Goal: Information Seeking & Learning: Learn about a topic

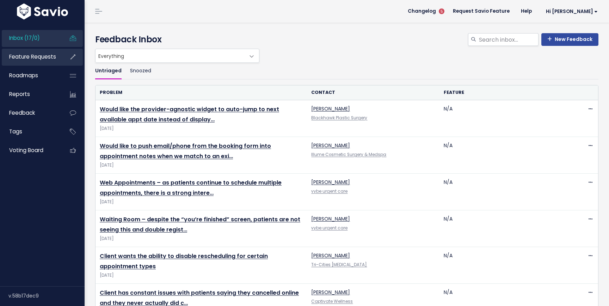
click at [43, 60] on span "Feature Requests" at bounding box center [32, 56] width 47 height 7
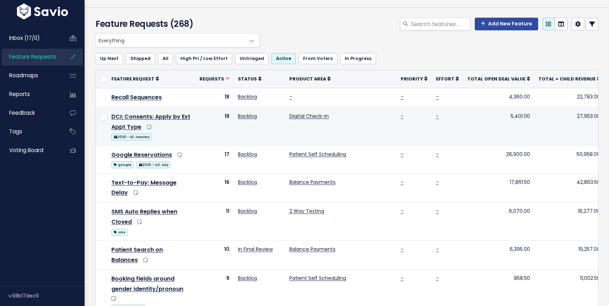
scroll to position [17, 0]
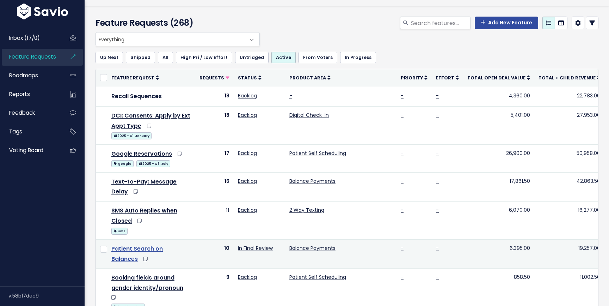
click at [163, 244] on link "Patient Search on Balances" at bounding box center [136, 253] width 51 height 18
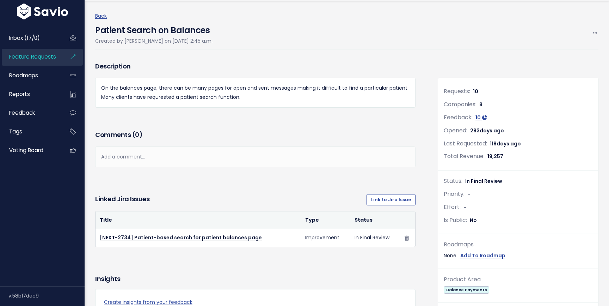
scroll to position [24, 0]
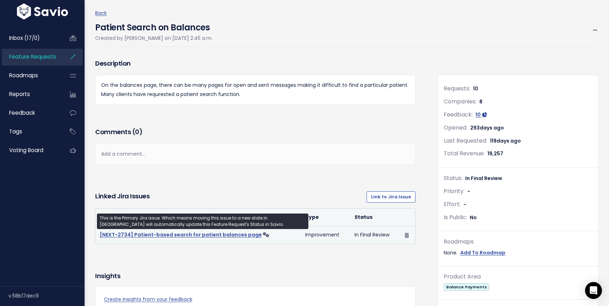
click at [199, 237] on link "[NEXT-2734] Patient-based search for patient balances page" at bounding box center [181, 234] width 162 height 7
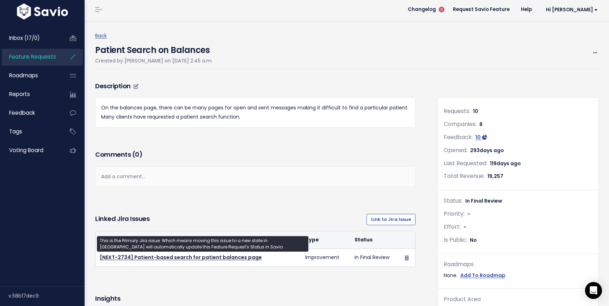
scroll to position [0, 0]
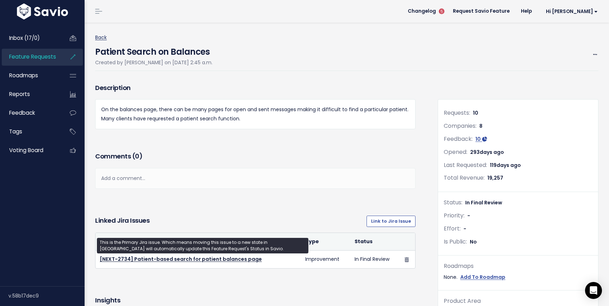
click at [95, 36] on link "Back" at bounding box center [101, 37] width 12 height 7
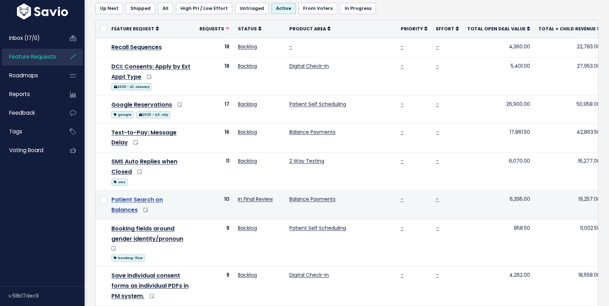
scroll to position [69, 0]
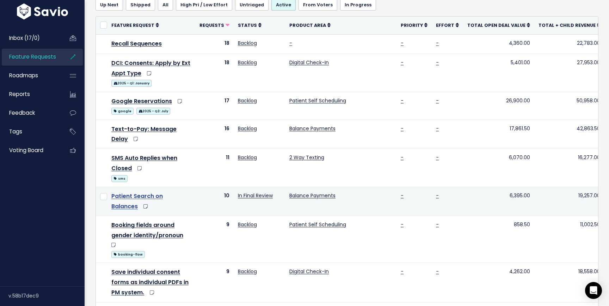
click at [163, 192] on link "Patient Search on Balances" at bounding box center [136, 201] width 51 height 18
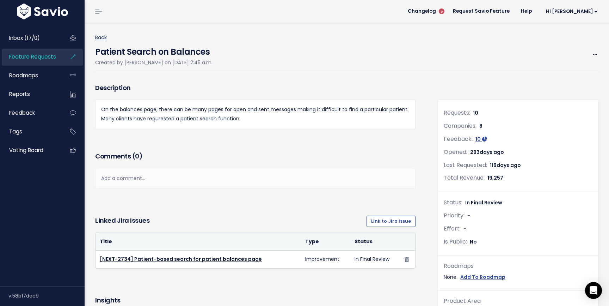
click at [102, 37] on link "Back" at bounding box center [101, 37] width 12 height 7
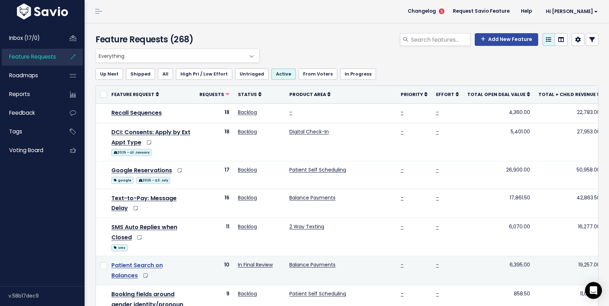
click at [162, 261] on link "Patient Search on Balances" at bounding box center [136, 270] width 51 height 18
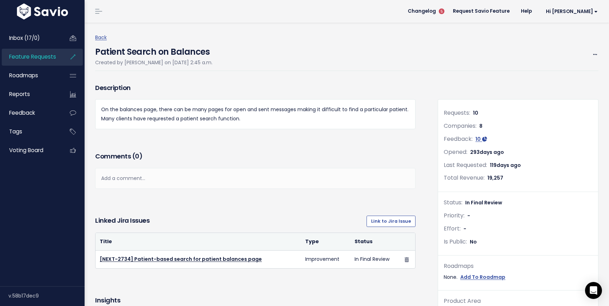
click at [302, 152] on h3 "Comments ( 0 )" at bounding box center [255, 156] width 320 height 10
click at [106, 39] on link "Back" at bounding box center [101, 37] width 12 height 7
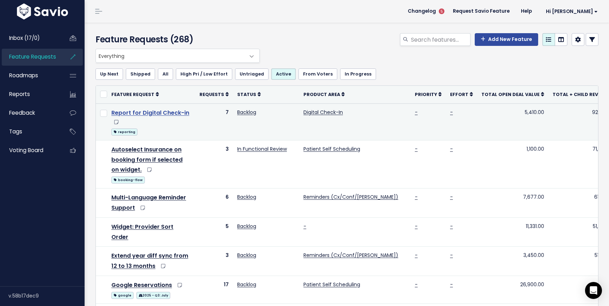
click at [157, 114] on link "Report for Digital Check-in" at bounding box center [150, 113] width 78 height 8
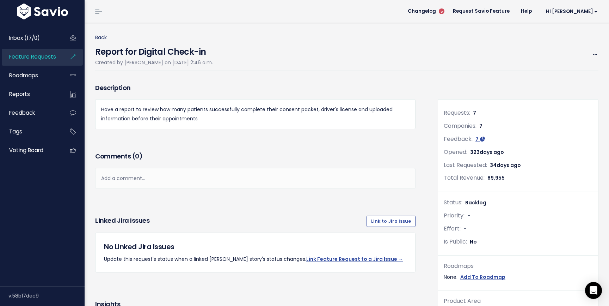
click at [104, 36] on link "Back" at bounding box center [101, 37] width 12 height 7
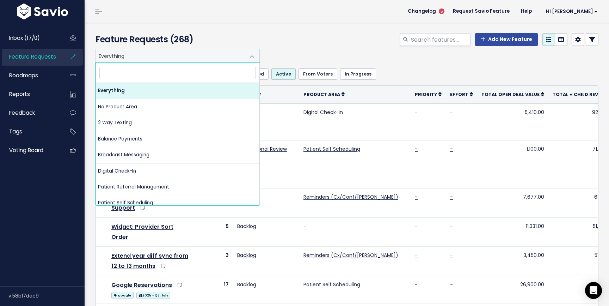
click at [210, 56] on span "Everything" at bounding box center [170, 55] width 149 height 13
click at [325, 37] on div "Add New Feature" at bounding box center [432, 41] width 343 height 16
click at [199, 50] on span "Everything" at bounding box center [170, 55] width 149 height 13
click at [290, 38] on div "Add New Feature" at bounding box center [432, 41] width 343 height 16
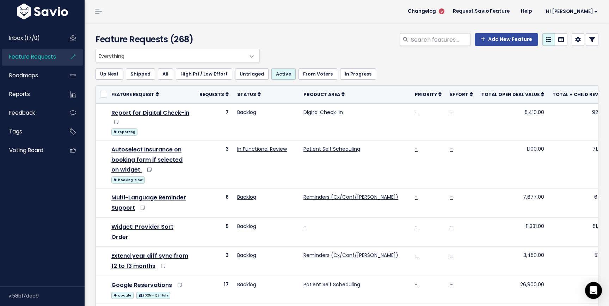
click at [153, 58] on span "Everything" at bounding box center [170, 55] width 149 height 13
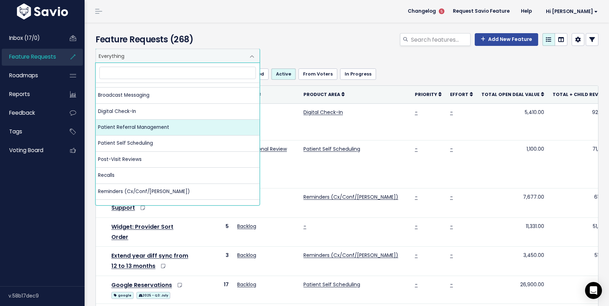
scroll to position [76, 0]
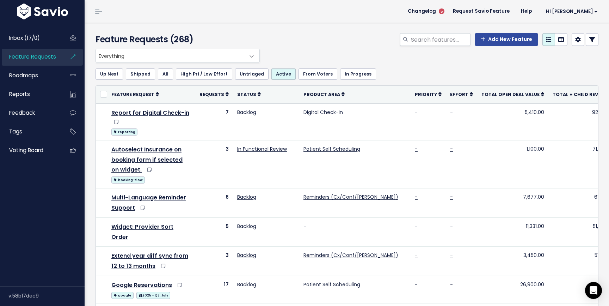
click at [322, 39] on div "Add New Feature" at bounding box center [432, 41] width 343 height 16
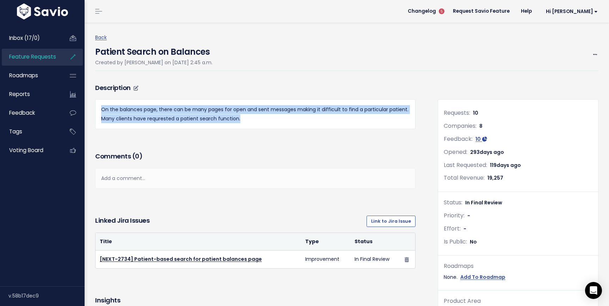
drag, startPoint x: 103, startPoint y: 109, endPoint x: 239, endPoint y: 118, distance: 136.7
click at [239, 118] on p "On the balances page, there can be many pages for open and sent messages making…" at bounding box center [255, 114] width 308 height 18
drag, startPoint x: 102, startPoint y: 110, endPoint x: 244, endPoint y: 118, distance: 141.9
click at [244, 118] on p "On the balances page, there can be many pages for open and sent messages making…" at bounding box center [255, 114] width 308 height 18
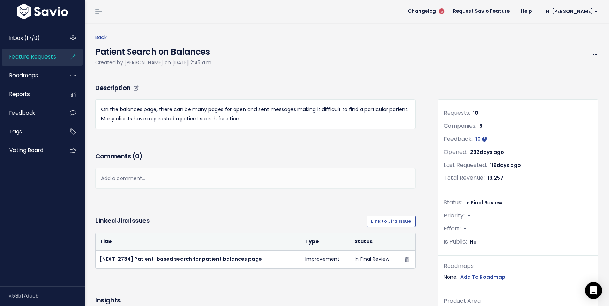
click at [244, 119] on p "On the balances page, there can be many pages for open and sent messages making…" at bounding box center [255, 114] width 308 height 18
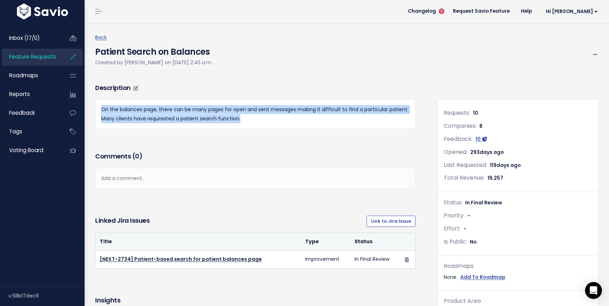
drag, startPoint x: 102, startPoint y: 111, endPoint x: 262, endPoint y: 123, distance: 160.1
click at [263, 123] on div "On the balances page, there can be many pages for open and sent messages making…" at bounding box center [255, 114] width 320 height 30
click at [120, 117] on p "On the balances page, there can be many pages for open and sent messages making…" at bounding box center [255, 114] width 308 height 18
drag, startPoint x: 100, startPoint y: 110, endPoint x: 240, endPoint y: 124, distance: 140.3
click at [240, 124] on div "On the balances page, there can be many pages for open and sent messages making…" at bounding box center [255, 114] width 320 height 30
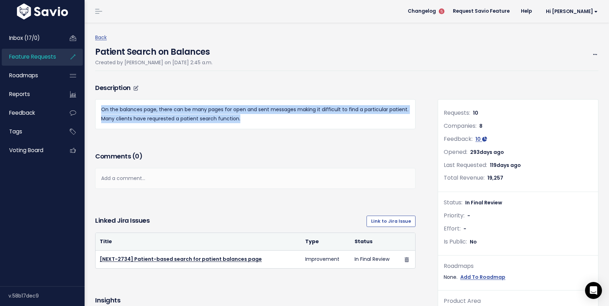
click at [134, 117] on p "On the balances page, there can be many pages for open and sent messages making…" at bounding box center [255, 114] width 308 height 18
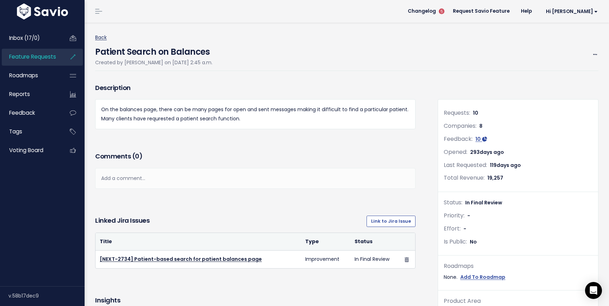
click at [103, 38] on link "Back" at bounding box center [101, 37] width 12 height 7
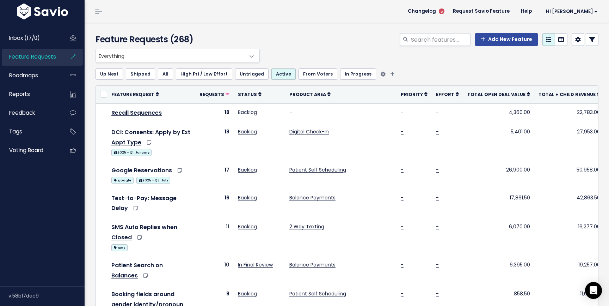
click at [555, 78] on ul "Up Next Shipped All High Pri / Low Effort Untriaged Active From [GEOGRAPHIC_DAT…" at bounding box center [347, 73] width 503 height 11
click at [555, 103] on th "Total + Child Revenue" at bounding box center [569, 95] width 70 height 18
click at [555, 96] on span "Total + Child Revenue" at bounding box center [566, 94] width 57 height 6
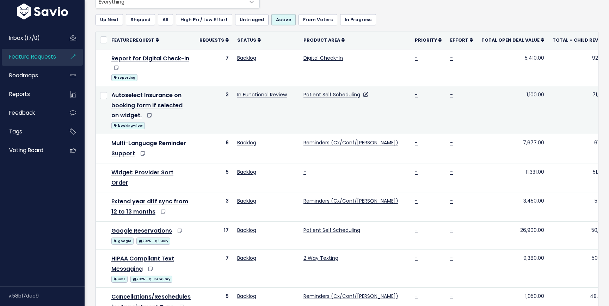
scroll to position [34, 0]
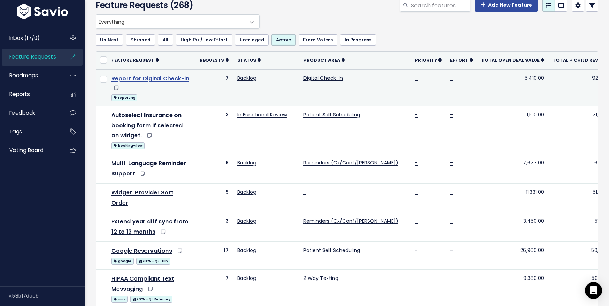
click at [174, 77] on link "Report for Digital Check-in" at bounding box center [150, 78] width 78 height 8
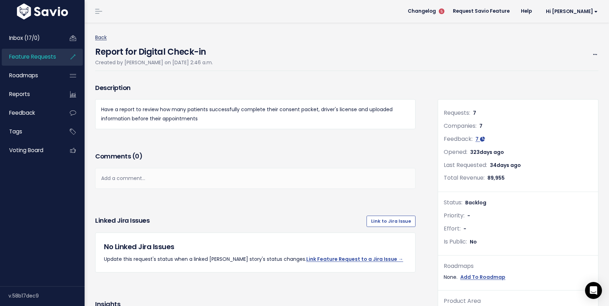
click at [104, 37] on link "Back" at bounding box center [101, 37] width 12 height 7
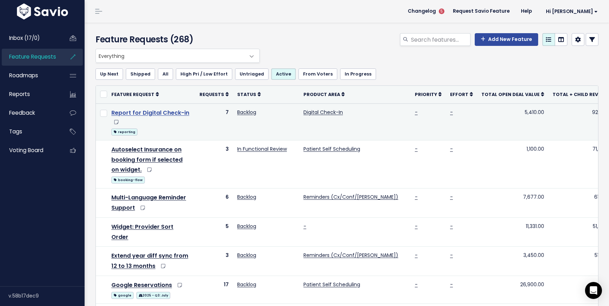
click at [160, 113] on link "Report for Digital Check-in" at bounding box center [150, 113] width 78 height 8
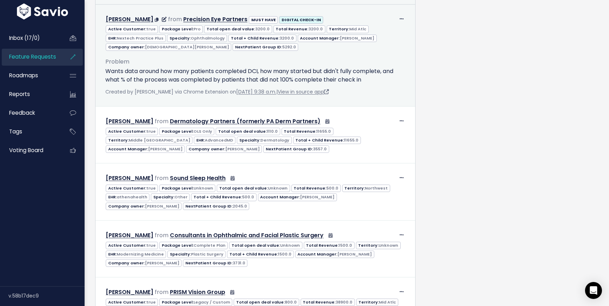
scroll to position [429, 0]
